Goal: Task Accomplishment & Management: Complete application form

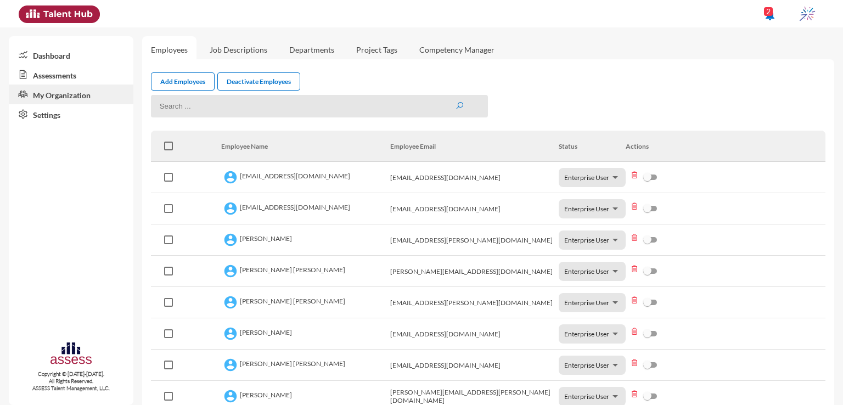
click at [72, 70] on link "Assessments" at bounding box center [71, 75] width 125 height 20
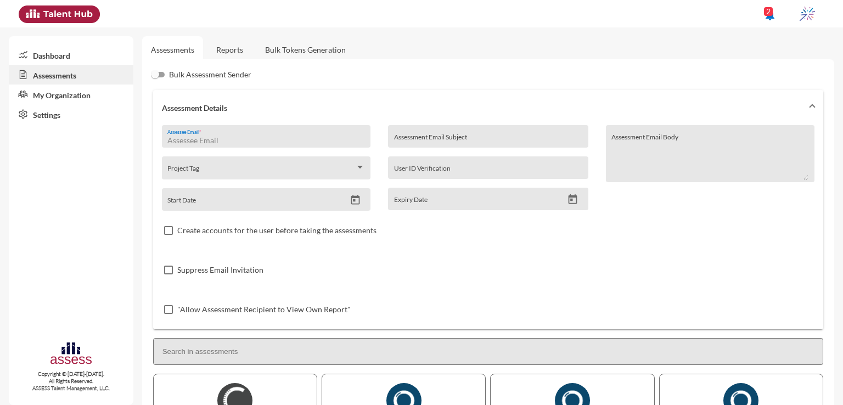
click at [318, 139] on input "Assessee Email *" at bounding box center [265, 140] width 197 height 9
paste input "[EMAIL_ADDRESS][DOMAIN_NAME]"
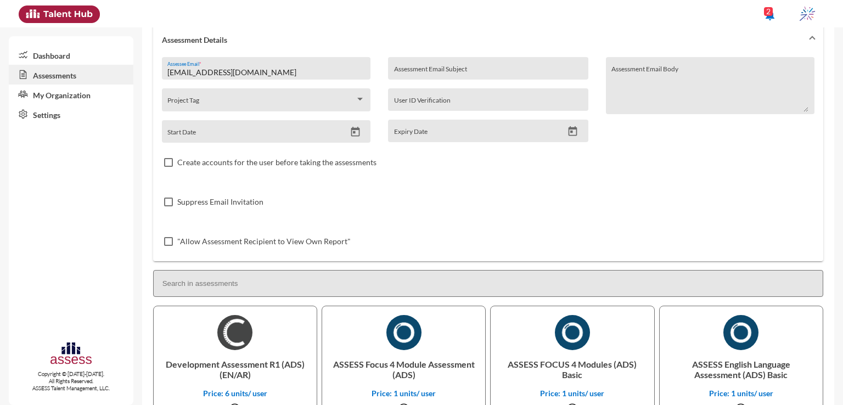
scroll to position [70, 0]
type input "[EMAIL_ADDRESS][DOMAIN_NAME]"
click at [201, 363] on p "Development Assessment R1 (ADS) (EN/AR)" at bounding box center [234, 368] width 145 height 38
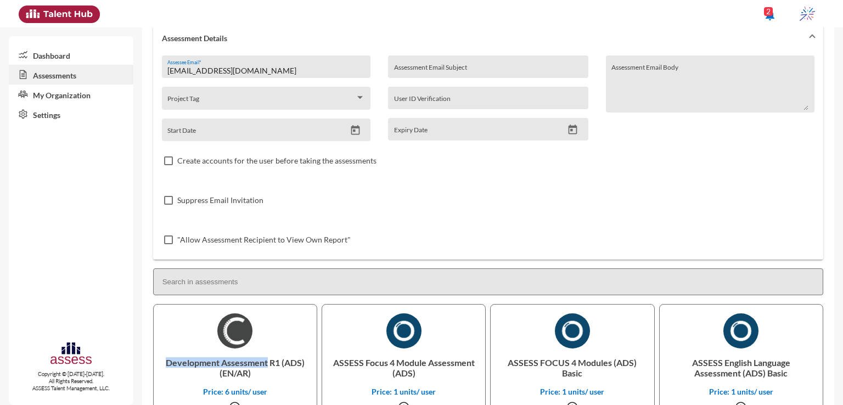
drag, startPoint x: 165, startPoint y: 363, endPoint x: 266, endPoint y: 358, distance: 101.1
click at [266, 358] on p "Development Assessment R1 (ADS) (EN/AR)" at bounding box center [234, 368] width 145 height 38
copy p "Development Assessment"
click at [423, 66] on input "Assessment Email Subject" at bounding box center [488, 70] width 188 height 9
paste input "Development Assessment"
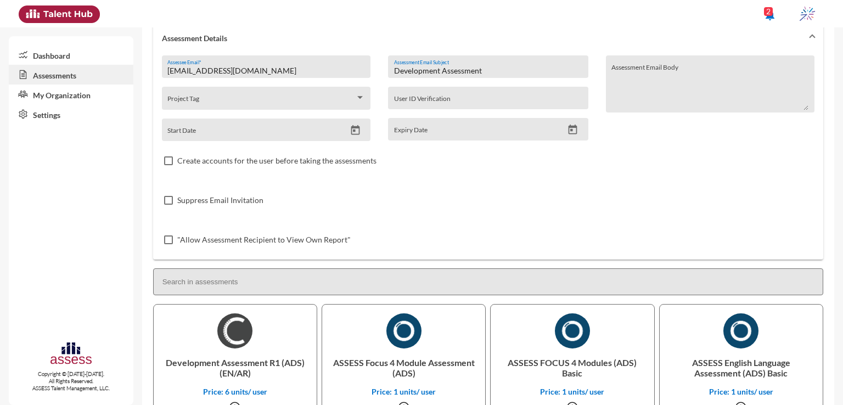
click at [391, 69] on div "Development Assessment Assessment Email Subject" at bounding box center [488, 66] width 200 height 23
click at [394, 71] on input "Development Assessment" at bounding box center [488, 70] width 188 height 9
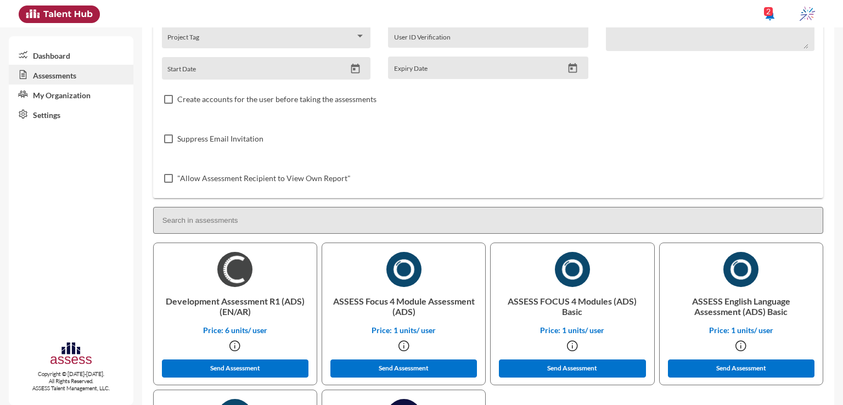
scroll to position [138, 0]
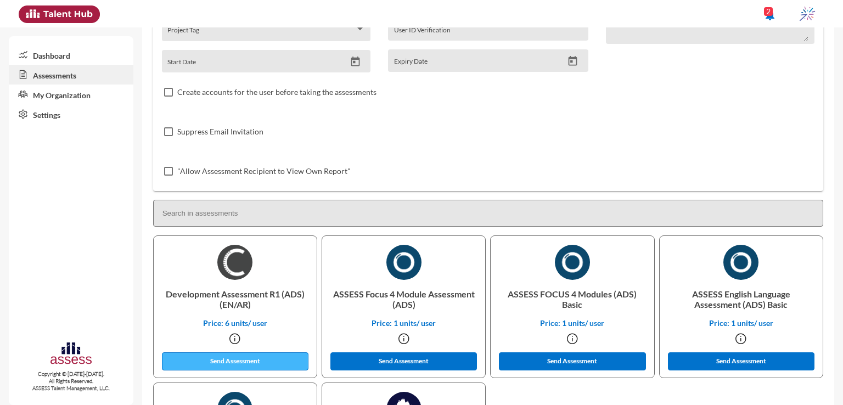
click at [232, 364] on button "Send Assessment" at bounding box center [235, 361] width 147 height 18
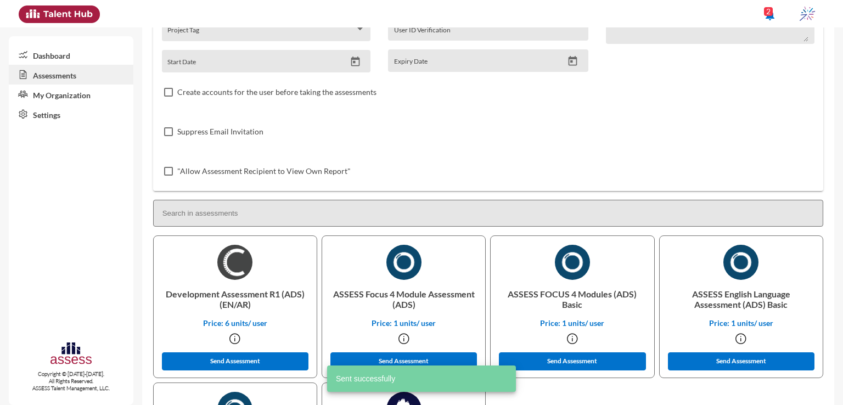
click at [375, 294] on p "ASSESS Focus 4 Module Assessment (ADS)" at bounding box center [403, 299] width 145 height 38
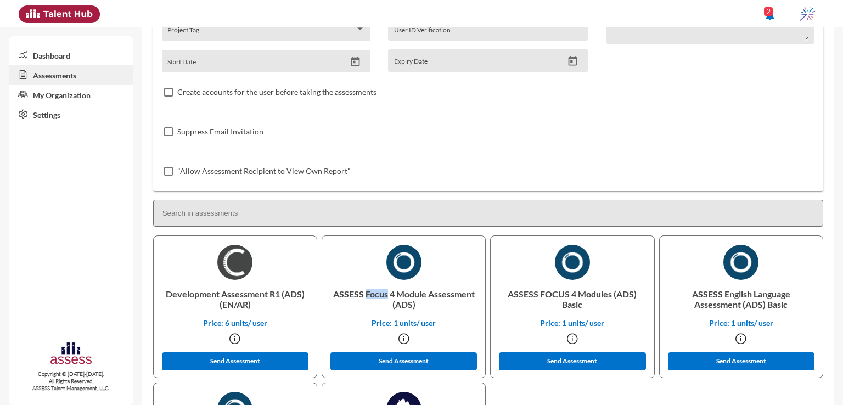
copy p "Focus"
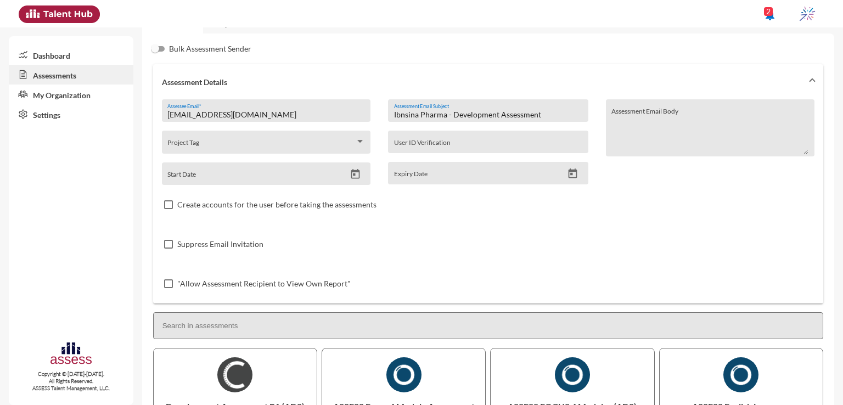
click at [474, 114] on input "Ibnsina Pharma - Development Assessment" at bounding box center [488, 114] width 188 height 9
paste input "Focus"
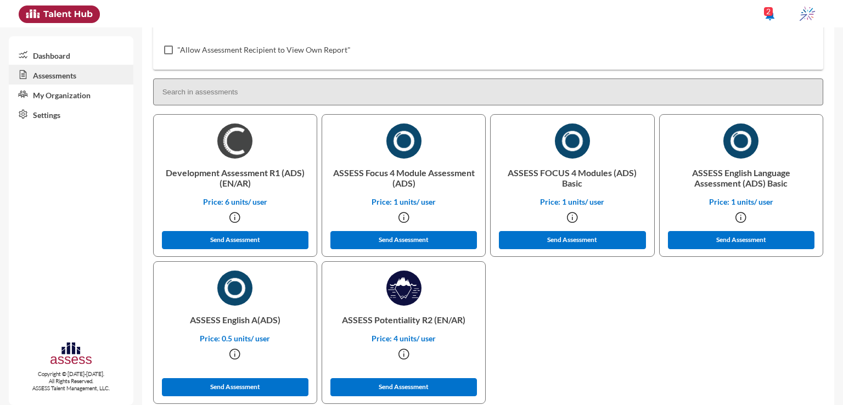
scroll to position [261, 0]
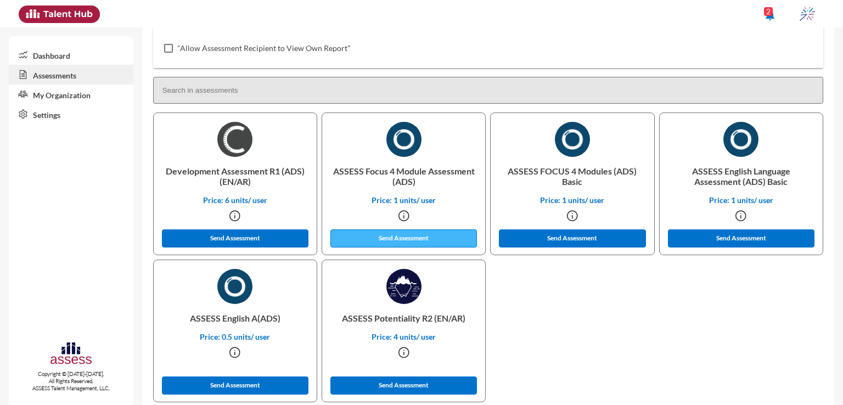
click at [430, 237] on button "Send Assessment" at bounding box center [403, 238] width 147 height 18
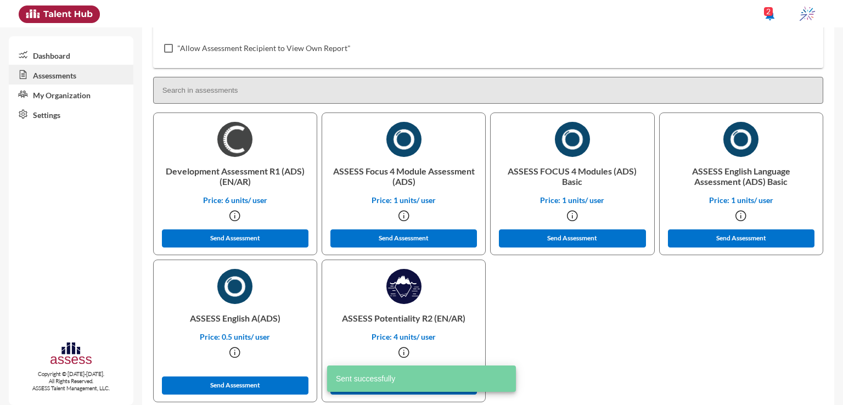
click at [231, 318] on p "ASSESS English A(ADS)" at bounding box center [234, 318] width 145 height 28
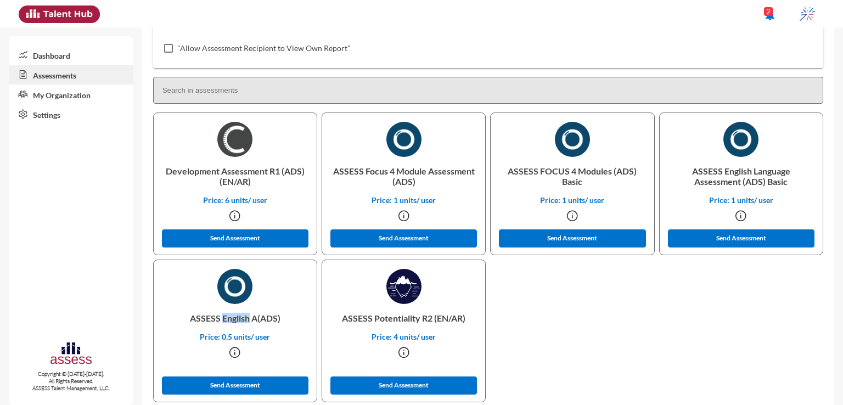
copy p "English"
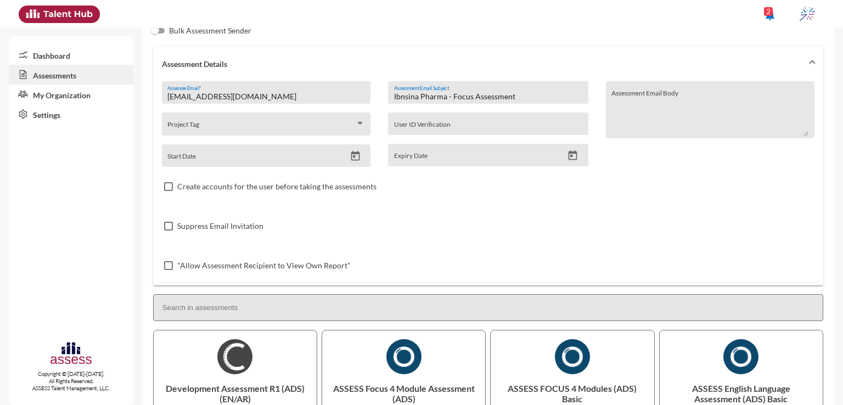
scroll to position [24, 0]
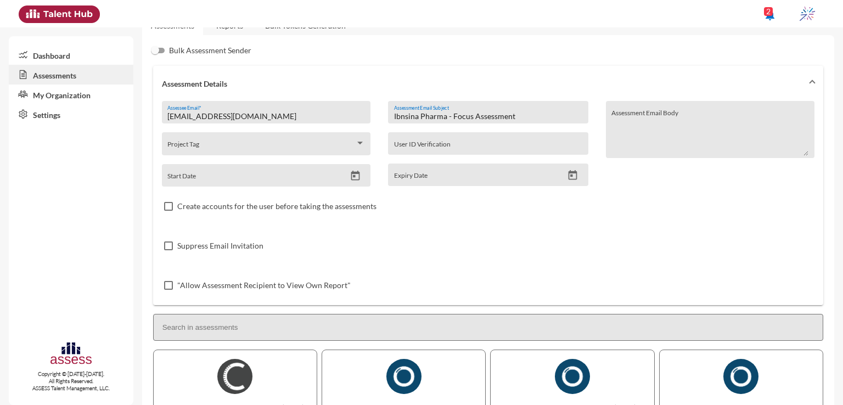
click at [462, 115] on input "Ibnsina Pharma - Focus Assessment" at bounding box center [488, 116] width 188 height 9
paste input "English"
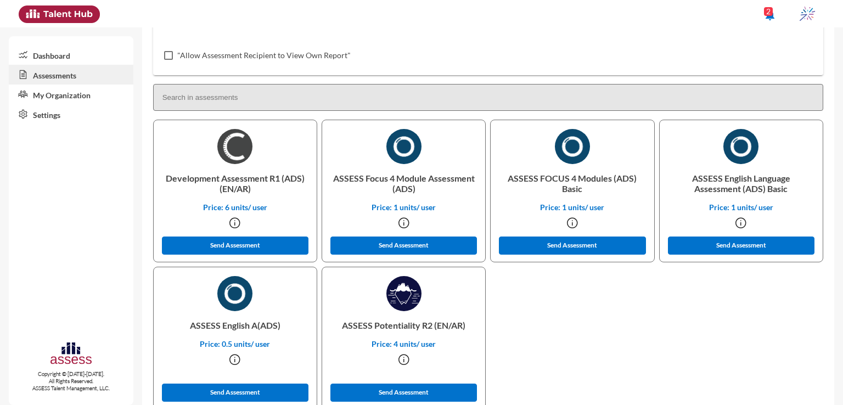
scroll to position [281, 0]
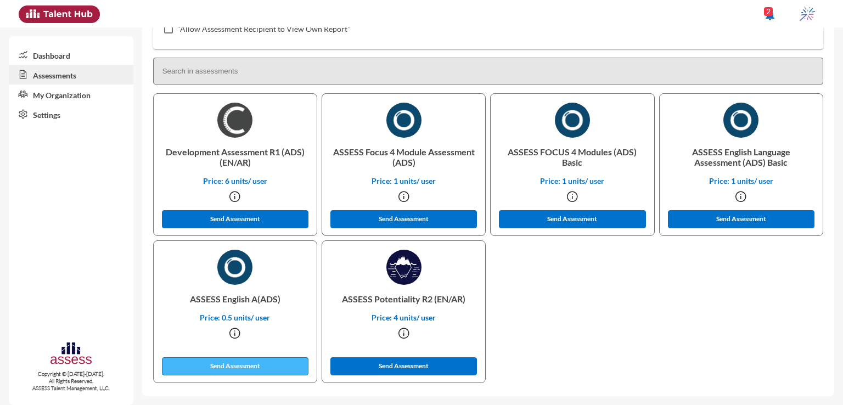
click at [274, 363] on button "Send Assessment" at bounding box center [235, 366] width 147 height 18
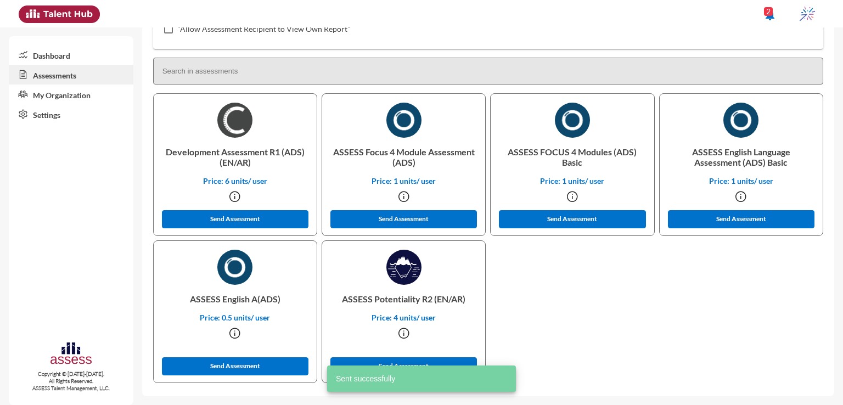
click at [402, 304] on p "ASSESS Potentiality R2 (EN/AR)" at bounding box center [403, 299] width 145 height 28
copy p "Potentiality"
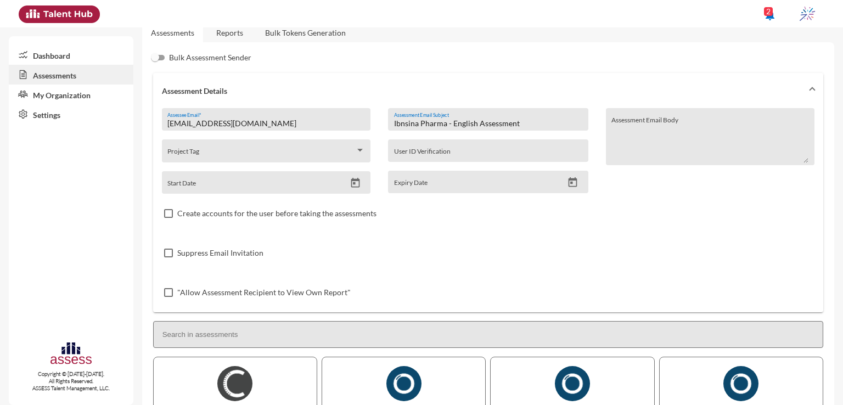
scroll to position [14, 0]
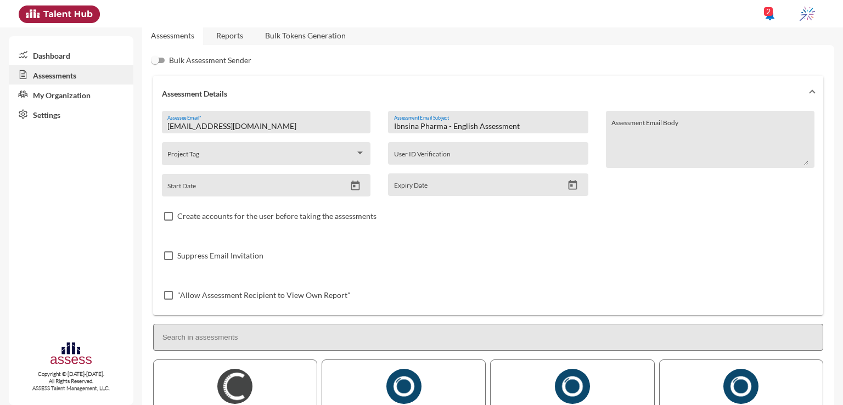
click at [465, 123] on input "Ibnsina Pharma - English Assessment" at bounding box center [488, 126] width 188 height 9
paste input "Potentiality"
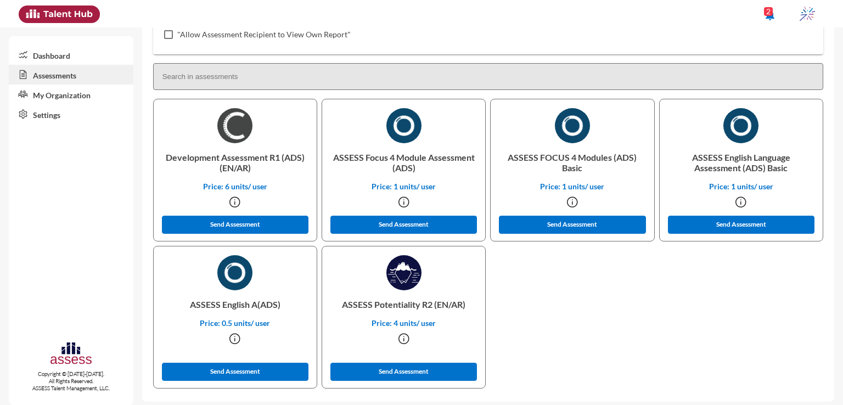
scroll to position [273, 0]
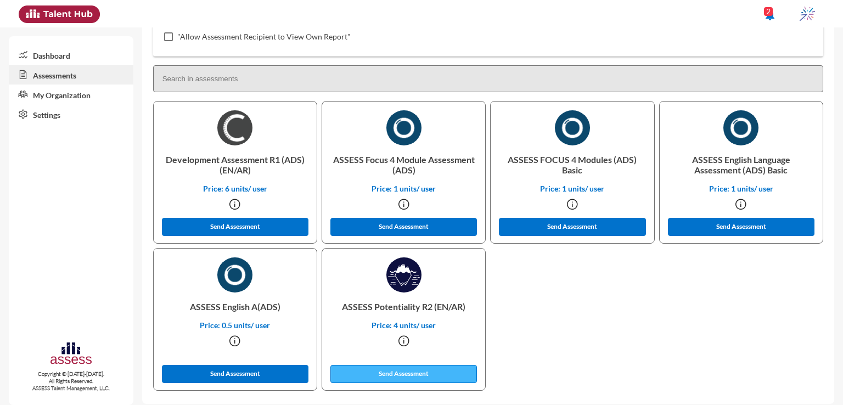
type input "Ibnsina Pharma - Potentiality Assessment"
click at [414, 381] on button "Send Assessment" at bounding box center [403, 374] width 147 height 18
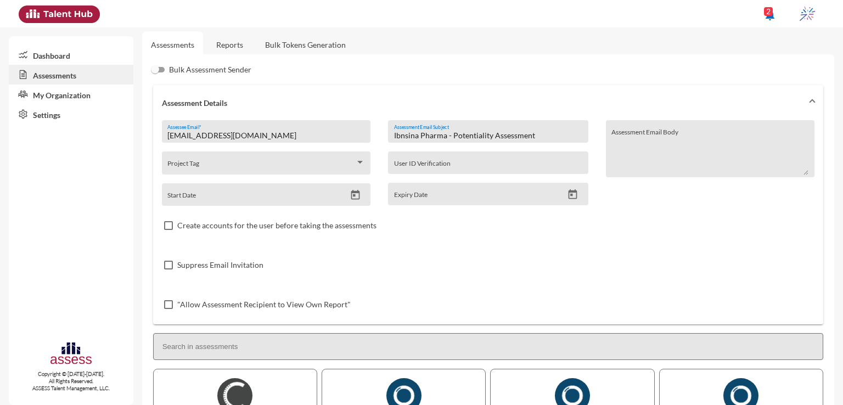
scroll to position [3, 0]
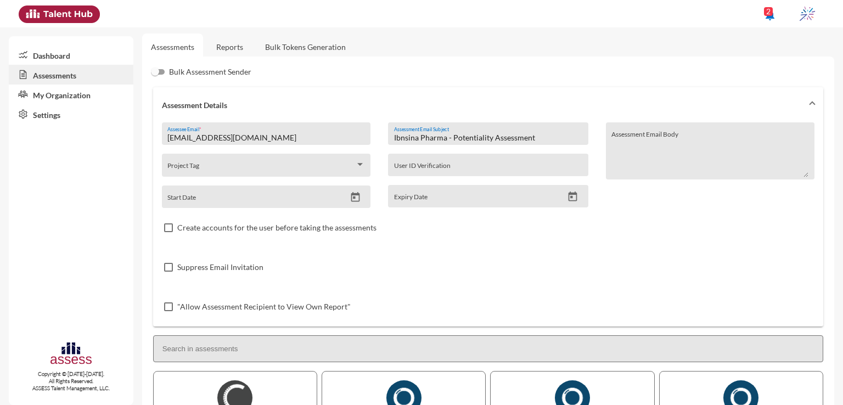
click at [279, 137] on input "[EMAIL_ADDRESS][DOMAIN_NAME]" at bounding box center [265, 137] width 197 height 9
paste input "[EMAIL_ADDRESS][DOMAIN_NAME]"
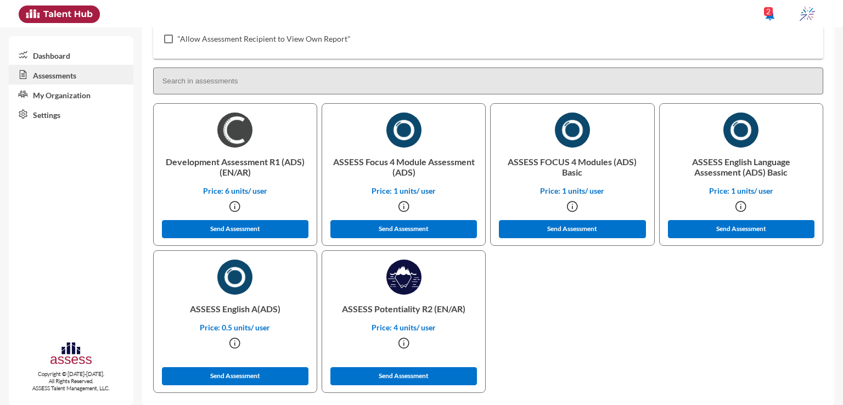
scroll to position [275, 0]
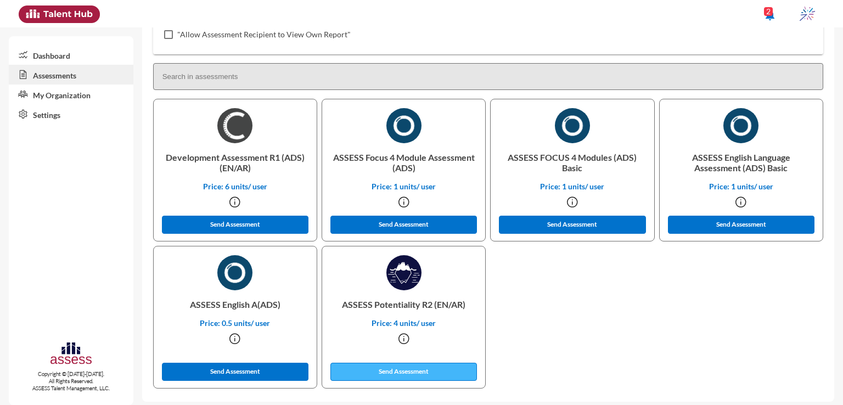
type input "[EMAIL_ADDRESS][DOMAIN_NAME]"
click at [414, 377] on button "Send Assessment" at bounding box center [403, 372] width 147 height 18
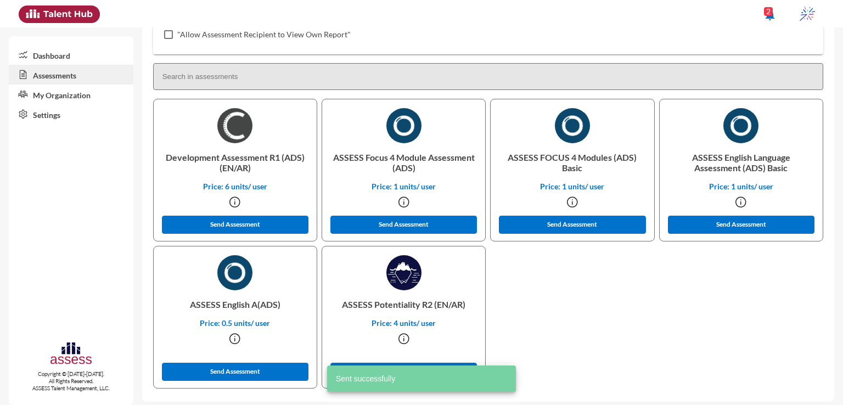
click at [231, 299] on p "ASSESS English A(ADS)" at bounding box center [234, 304] width 145 height 28
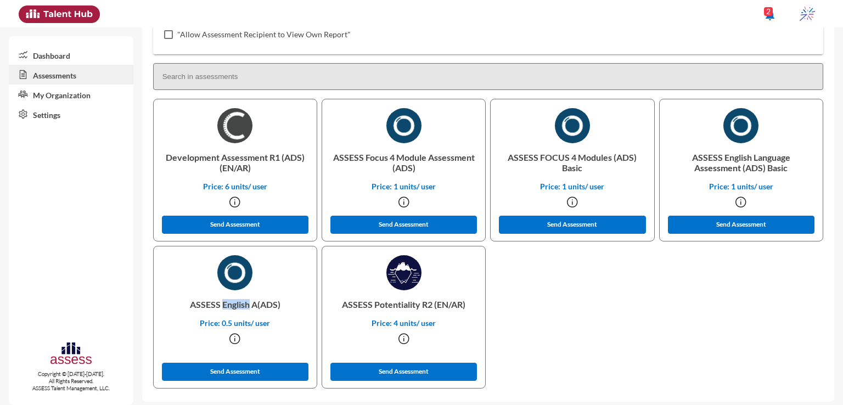
copy p "English"
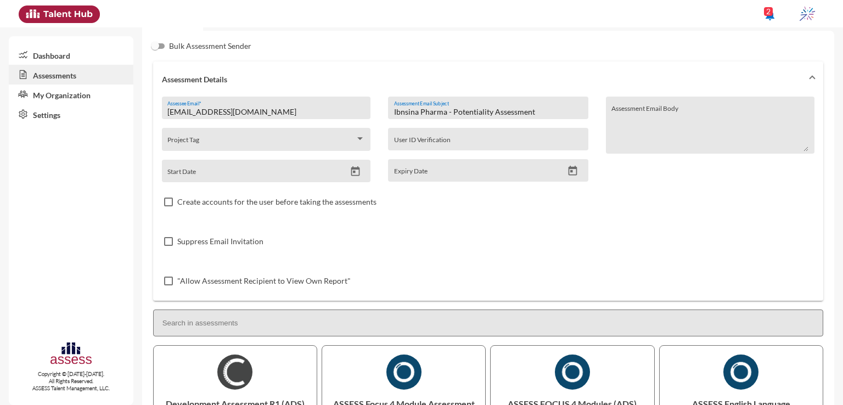
scroll to position [13, 0]
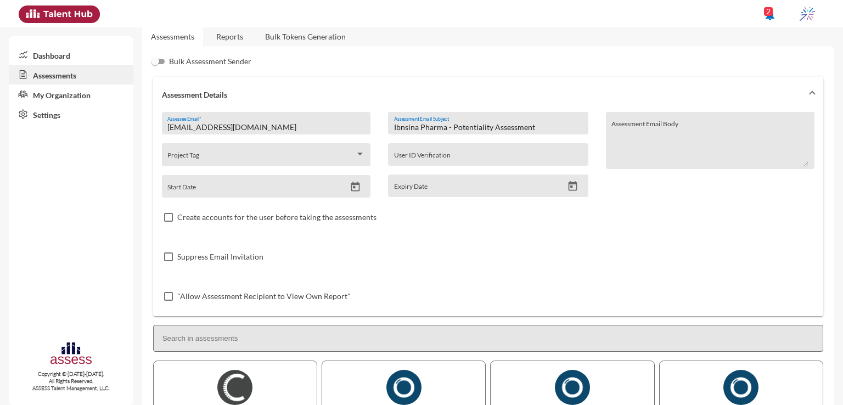
click at [456, 128] on input "Ibnsina Pharma - Potentiality Assessment" at bounding box center [488, 127] width 188 height 9
paste input "English"
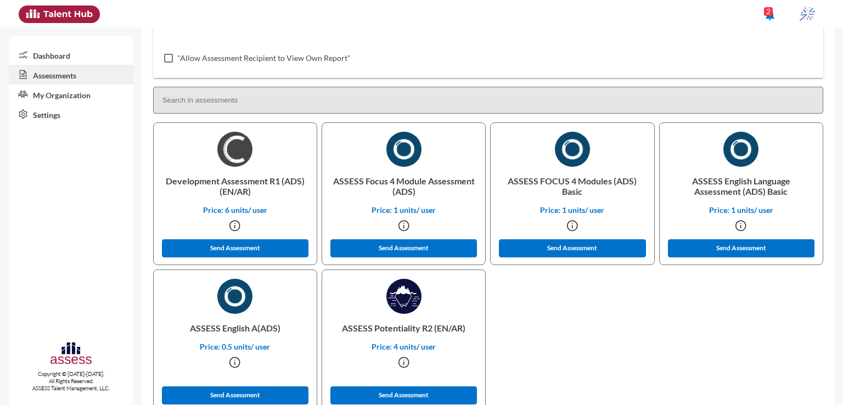
scroll to position [259, 0]
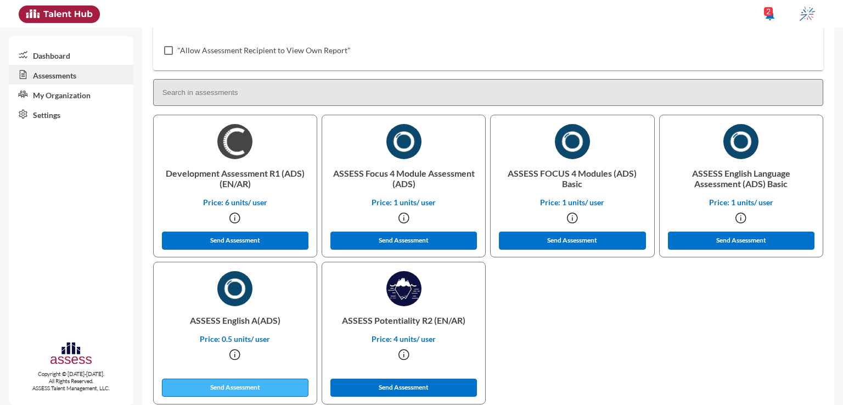
click at [278, 384] on button "Send Assessment" at bounding box center [235, 388] width 147 height 18
click at [378, 172] on p "ASSESS Focus 4 Module Assessment (ADS)" at bounding box center [403, 178] width 145 height 38
copy p "Focus"
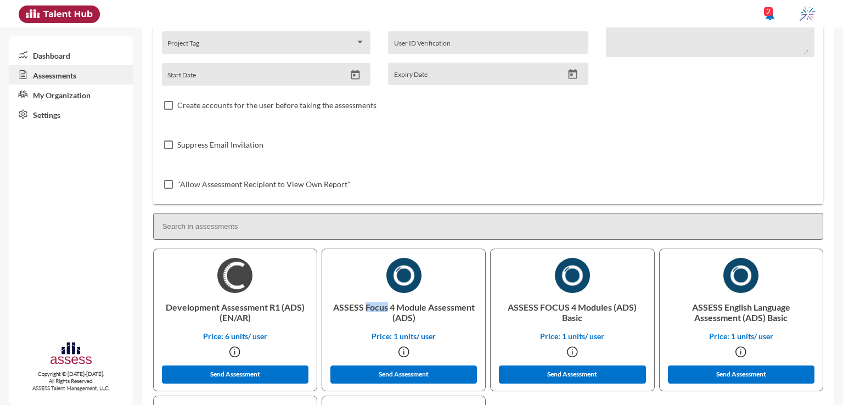
scroll to position [0, 0]
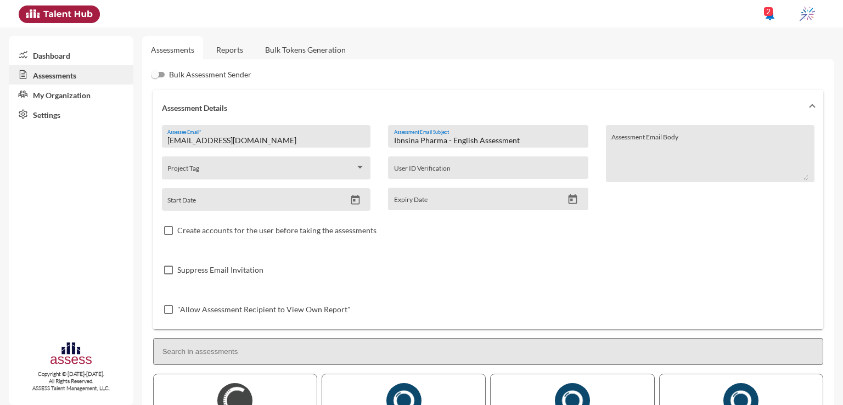
click at [464, 142] on input "Ibnsina Pharma - English Assessment" at bounding box center [488, 140] width 188 height 9
paste input "Focus"
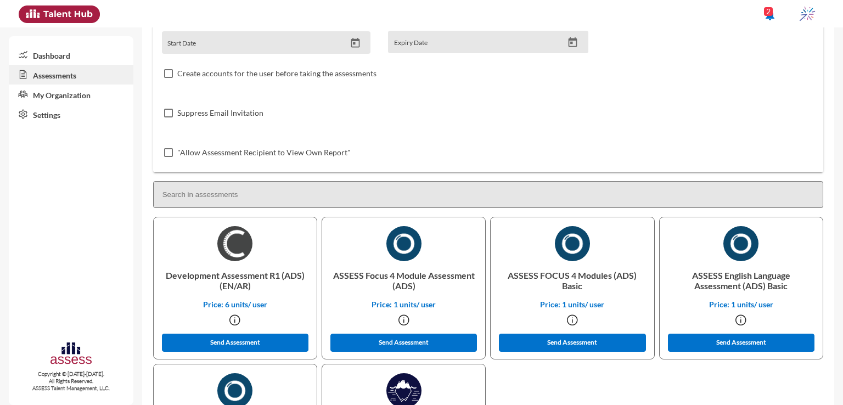
scroll to position [159, 0]
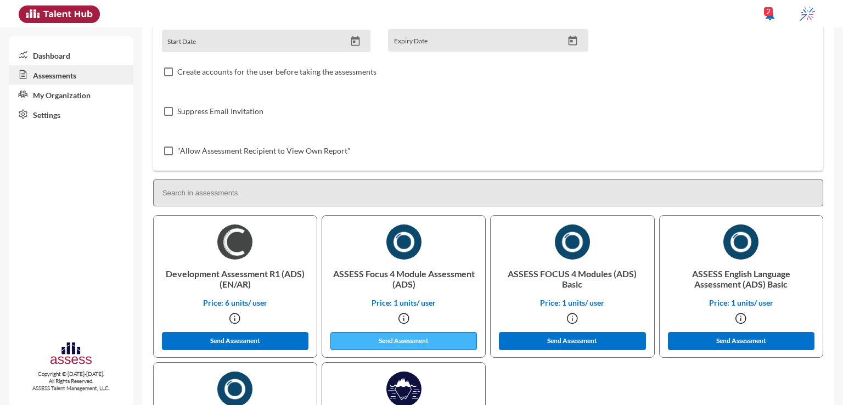
click at [419, 340] on button "Send Assessment" at bounding box center [403, 341] width 147 height 18
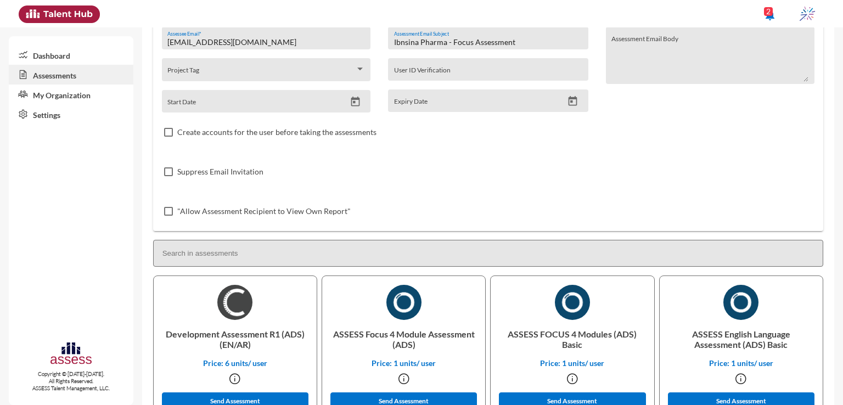
scroll to position [110, 0]
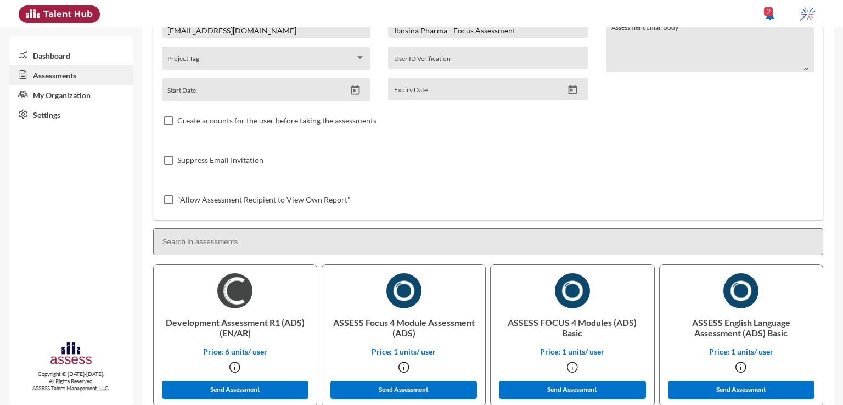
click at [176, 325] on p "Development Assessment R1 (ADS) (EN/AR)" at bounding box center [234, 328] width 145 height 38
copy p "Development"
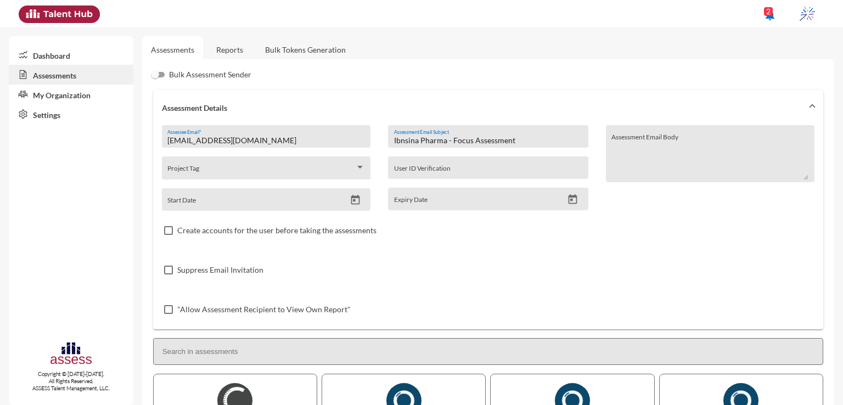
click at [456, 139] on input "Ibnsina Pharma - Focus Assessment" at bounding box center [488, 140] width 188 height 9
paste input "Development"
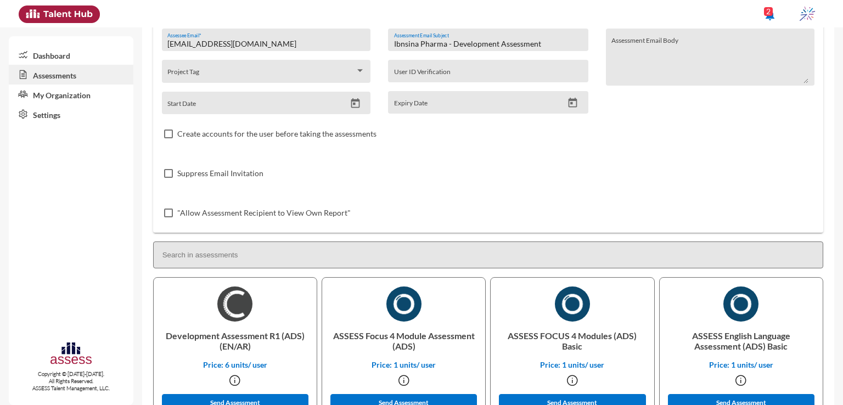
scroll to position [142, 0]
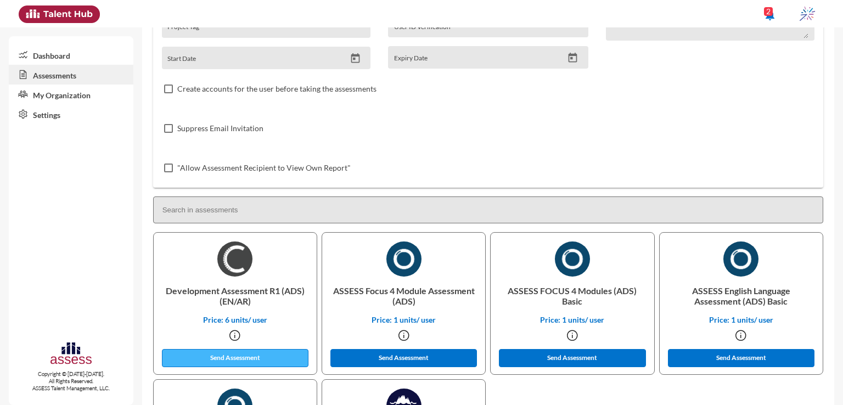
type input "Ibnsina Pharma - Development Assessment"
click at [287, 356] on button "Send Assessment" at bounding box center [235, 358] width 147 height 18
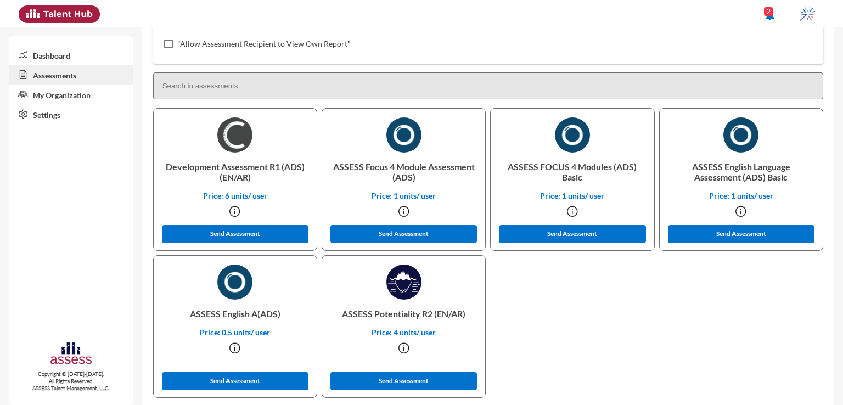
scroll to position [267, 0]
